Goal: Information Seeking & Learning: Check status

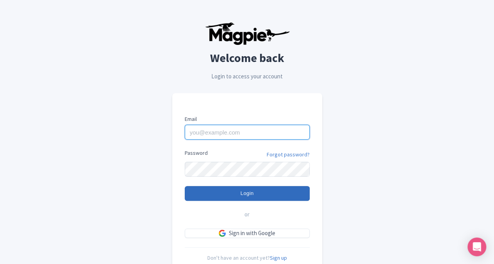
type input "butch.sager@intrepidtravel.com"
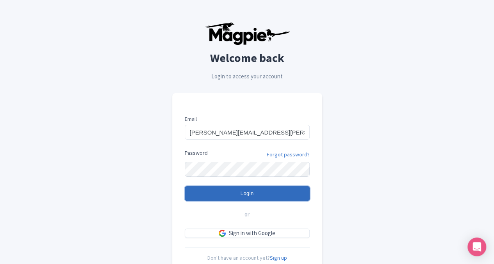
click at [245, 195] on input "Login" at bounding box center [247, 193] width 125 height 15
type input "Logging in..."
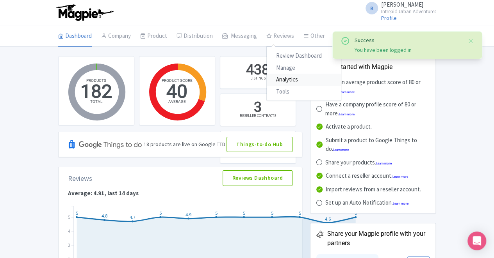
click at [267, 79] on link "Analytics" at bounding box center [304, 80] width 74 height 12
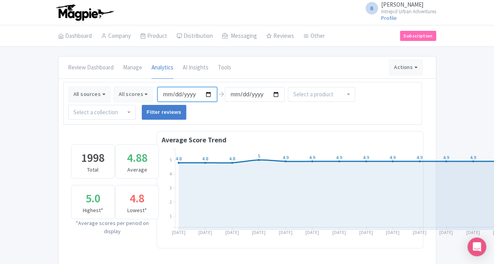
click at [157, 94] on input "2025-05-12" at bounding box center [187, 94] width 60 height 15
type input "2025-08-03"
click at [225, 93] on input "[DATE]" at bounding box center [255, 94] width 60 height 15
type input "2025-08-09"
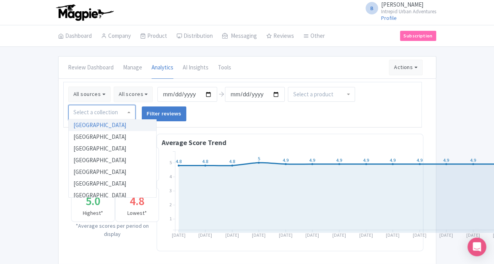
click at [135, 105] on div at bounding box center [101, 112] width 67 height 15
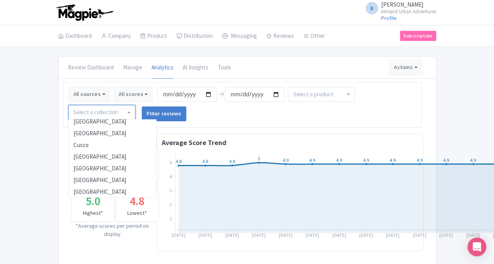
scroll to position [89, 0]
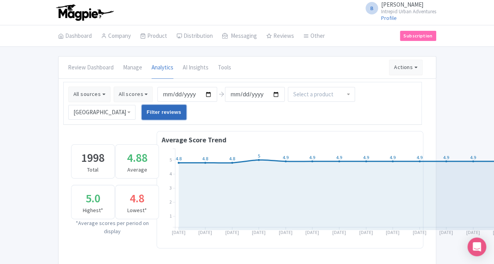
click at [187, 105] on input "Filter reviews" at bounding box center [164, 112] width 45 height 15
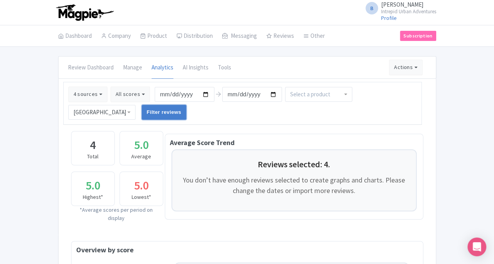
click at [187, 105] on input "Filter reviews" at bounding box center [164, 112] width 45 height 15
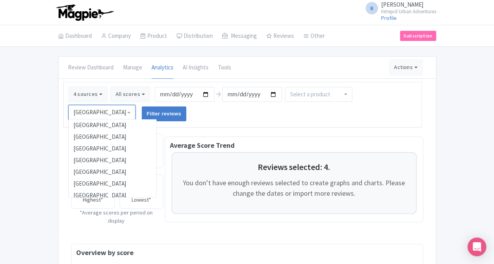
scroll to position [27, 0]
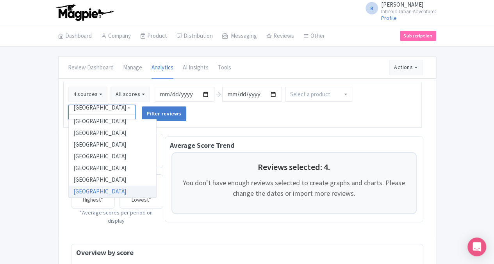
click at [135, 105] on div "Chicago" at bounding box center [101, 112] width 67 height 15
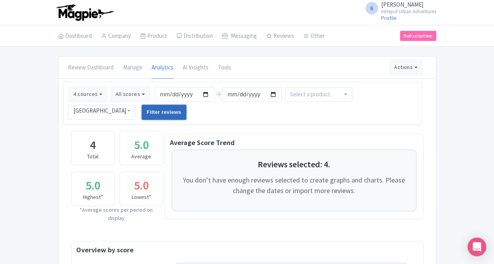
click at [187, 105] on input "Filter reviews" at bounding box center [164, 112] width 45 height 15
drag, startPoint x: 0, startPoint y: 0, endPoint x: 431, endPoint y: 94, distance: 441.1
click at [187, 105] on input "Filter reviews" at bounding box center [164, 112] width 45 height 15
click at [327, 13] on div "B [PERSON_NAME] Intrepid Urban Adventures Profile Users Settings Sign out" at bounding box center [247, 13] width 378 height 22
click at [286, 16] on div "B [PERSON_NAME] Intrepid Urban Adventures Profile Users Settings Sign out" at bounding box center [247, 13] width 378 height 22
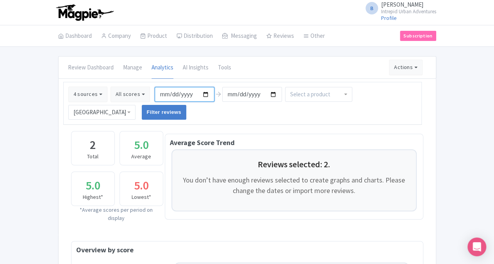
click at [155, 94] on input "[DATE]" at bounding box center [185, 94] width 60 height 15
type input "2025-08-01"
click at [222, 94] on input "[DATE]" at bounding box center [252, 94] width 60 height 15
type input "2025-08-10"
click at [187, 105] on input "Filter reviews" at bounding box center [164, 112] width 45 height 15
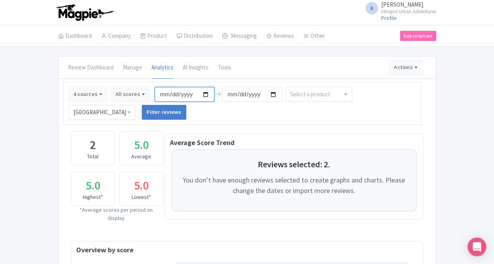
click at [155, 93] on input "[DATE]" at bounding box center [185, 94] width 60 height 15
type input "2025-08-03"
click at [222, 91] on input "[DATE]" at bounding box center [252, 94] width 60 height 15
type input "2025-08-09"
click at [187, 105] on input "Filter reviews" at bounding box center [164, 112] width 45 height 15
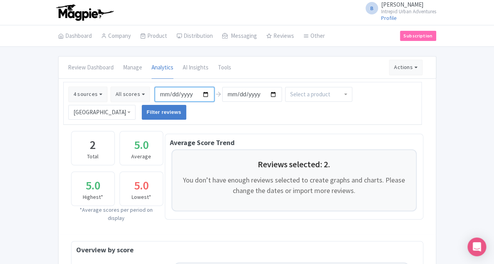
click at [155, 92] on input "[DATE]" at bounding box center [185, 94] width 60 height 15
type input "[DATE]"
click at [222, 95] on input "2025-08-09" at bounding box center [252, 94] width 60 height 15
click at [222, 93] on input "2025-08-09" at bounding box center [252, 94] width 60 height 15
type input "[DATE]"
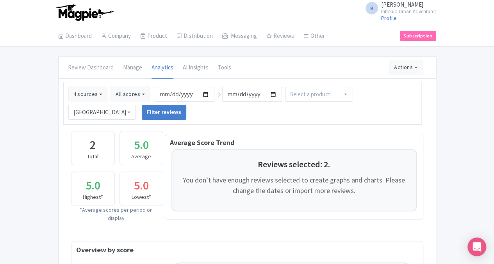
scroll to position [285, 0]
click at [135, 105] on div "New Orleans" at bounding box center [101, 112] width 67 height 15
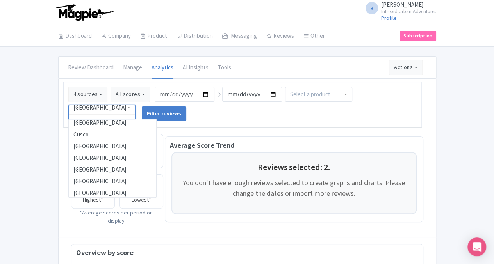
scroll to position [80, 0]
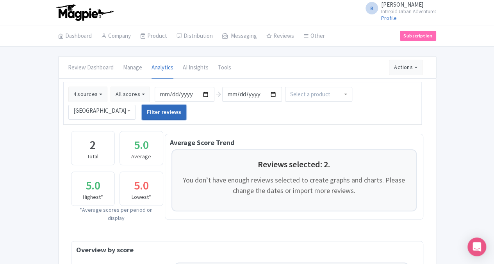
click at [187, 105] on input "Filter reviews" at bounding box center [164, 112] width 45 height 15
drag, startPoint x: 215, startPoint y: 119, endPoint x: 267, endPoint y: 118, distance: 52.3
click at [267, 137] on div "Average Score Trend" at bounding box center [294, 142] width 248 height 11
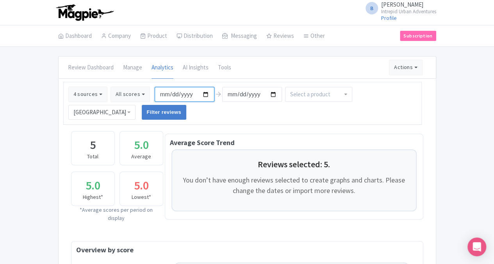
click at [155, 94] on input "[DATE]" at bounding box center [185, 94] width 60 height 15
click at [269, 64] on div "Review Dashboard [GEOGRAPHIC_DATA] Analytics AI Insights Tools Actions Import n…" at bounding box center [247, 68] width 377 height 22
click at [123, 68] on link "Manage" at bounding box center [132, 68] width 19 height 22
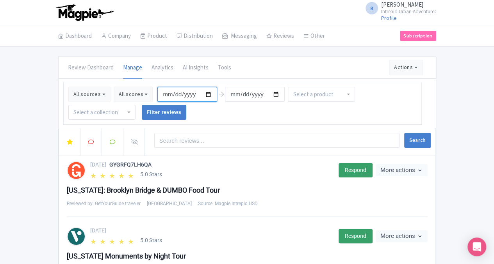
click at [157, 94] on input "2025-05-12" at bounding box center [187, 94] width 60 height 15
type input "[DATE]"
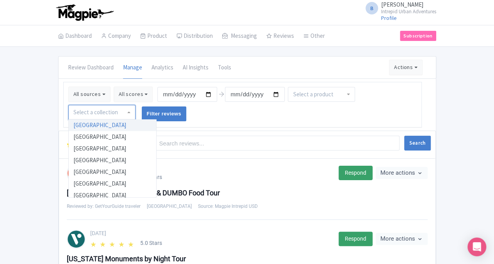
click at [135, 105] on div at bounding box center [101, 112] width 67 height 15
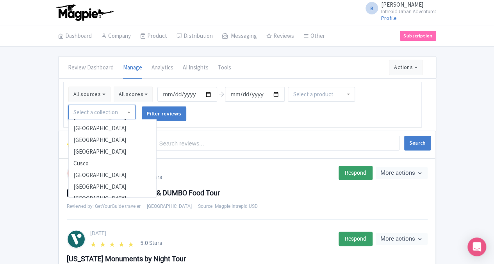
scroll to position [72, 0]
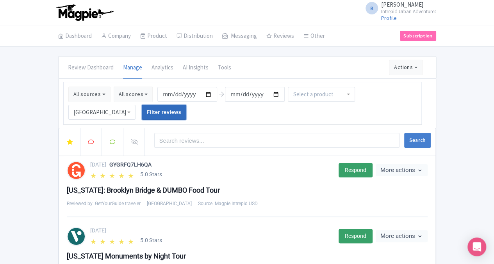
click at [187, 105] on input "Filter reviews" at bounding box center [164, 112] width 45 height 15
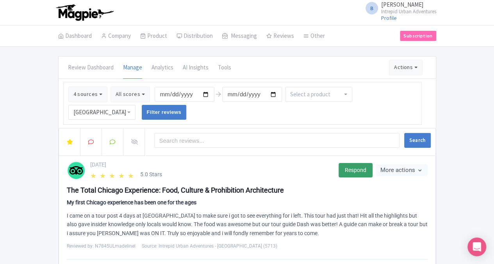
click at [405, 39] on ul "Dashboard Company Product My Products Image Library Rate Sheets Distribution Ma…" at bounding box center [246, 35] width 387 height 21
